Goal: Obtain resource: Download file/media

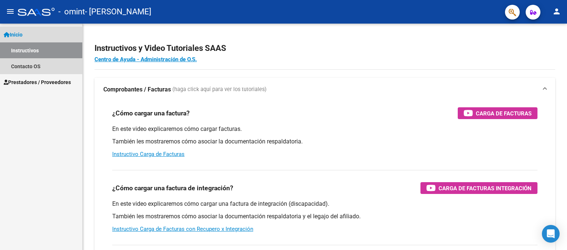
click at [47, 55] on link "Instructivos" at bounding box center [41, 50] width 82 height 16
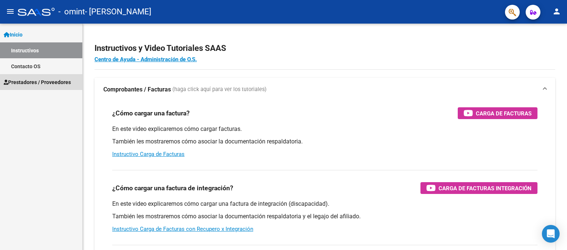
click at [46, 80] on span "Prestadores / Proveedores" at bounding box center [37, 82] width 67 height 8
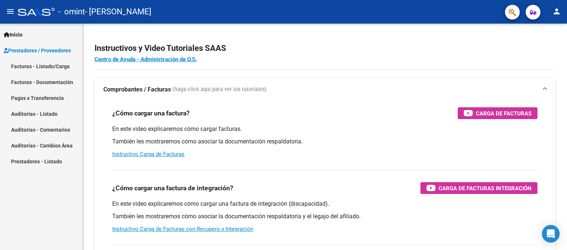
click at [12, 12] on mat-icon "menu" at bounding box center [10, 11] width 9 height 9
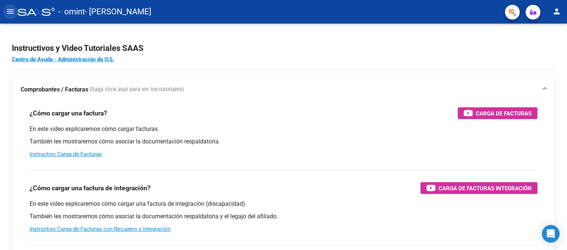
click at [12, 12] on mat-icon "menu" at bounding box center [10, 11] width 9 height 9
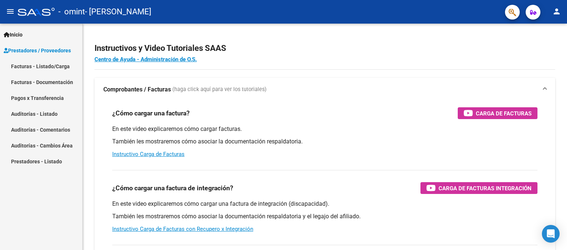
click at [51, 68] on link "Facturas - Listado/Carga" at bounding box center [41, 66] width 82 height 16
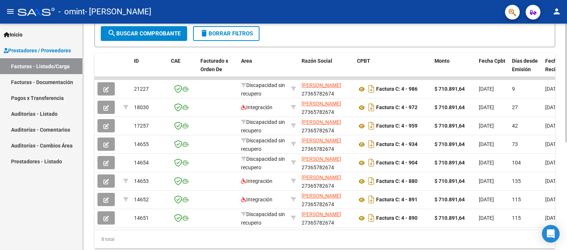
scroll to position [205, 0]
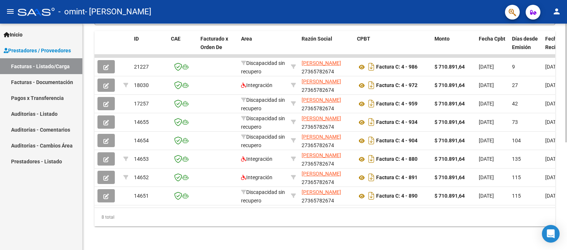
click at [559, 197] on div "Video tutorial PRESTADORES -> Listado de CPBTs Emitidos por Prestadores / Prove…" at bounding box center [326, 36] width 486 height 427
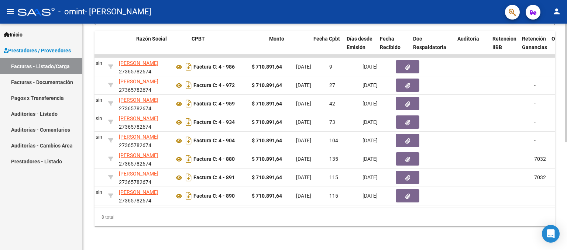
scroll to position [0, 165]
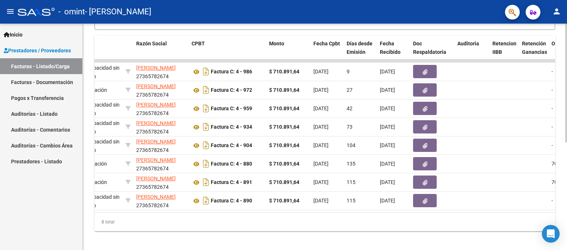
click at [566, 181] on div at bounding box center [566, 188] width 2 height 119
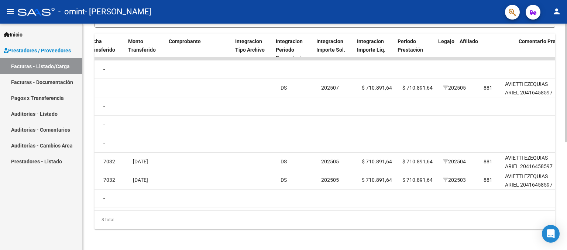
scroll to position [0, 671]
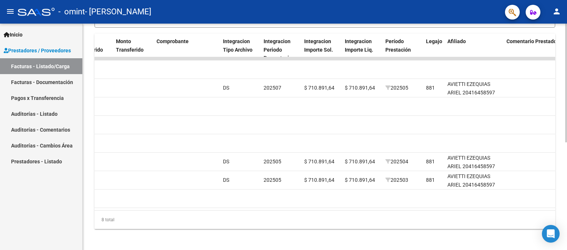
click at [421, 225] on div "8 total" at bounding box center [325, 220] width 461 height 18
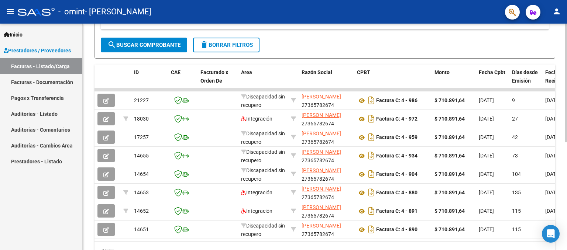
scroll to position [163, 0]
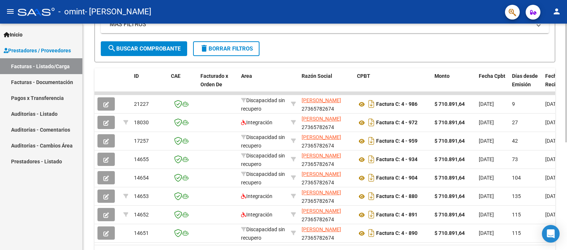
click at [563, 132] on div "Video tutorial PRESTADORES -> Listado de CPBTs Emitidos por Prestadores / Prove…" at bounding box center [326, 73] width 486 height 427
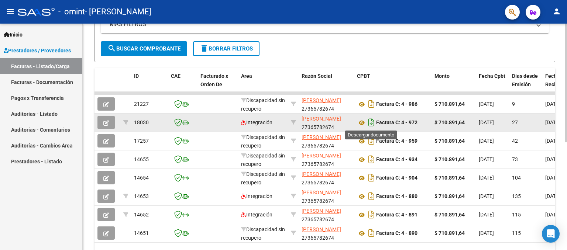
click at [372, 123] on icon "Descargar documento" at bounding box center [372, 123] width 10 height 12
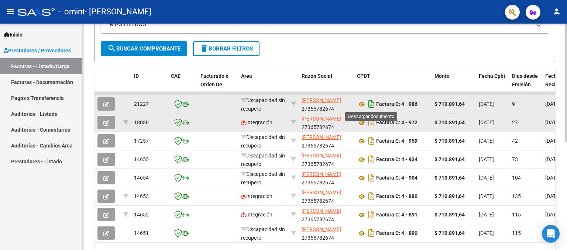
click at [370, 104] on icon "Descargar documento" at bounding box center [372, 104] width 10 height 12
